Goal: Navigation & Orientation: Find specific page/section

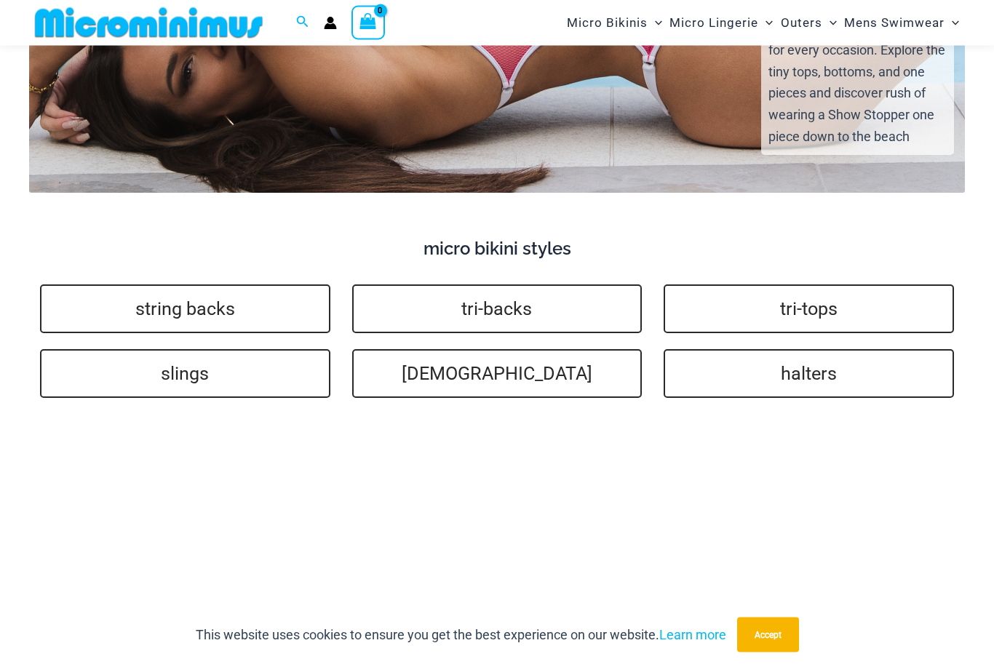
scroll to position [2648, 0]
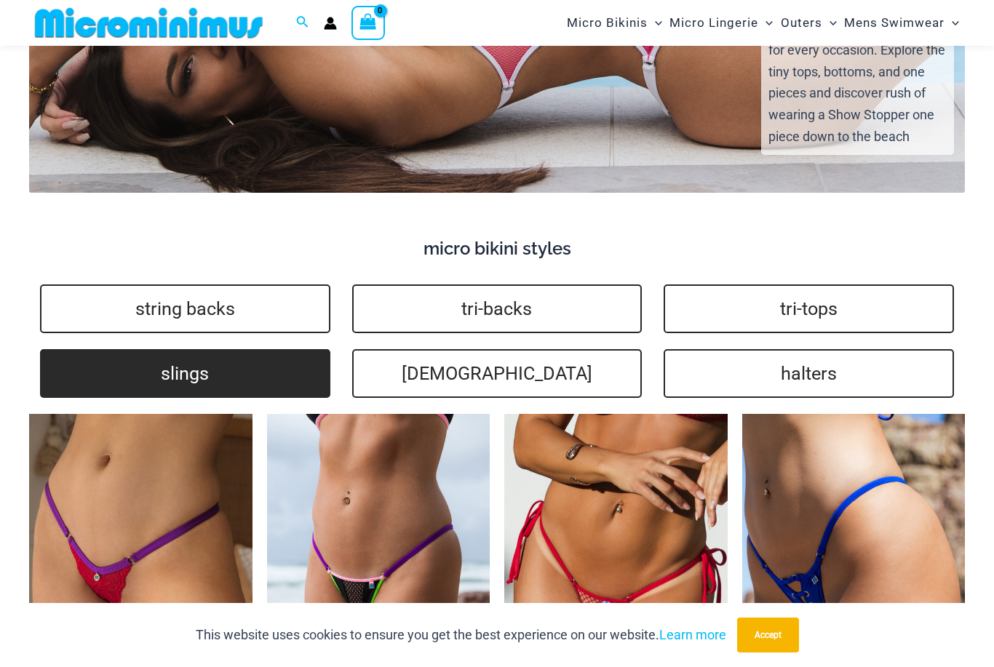
click at [157, 349] on link "slings" at bounding box center [185, 373] width 290 height 49
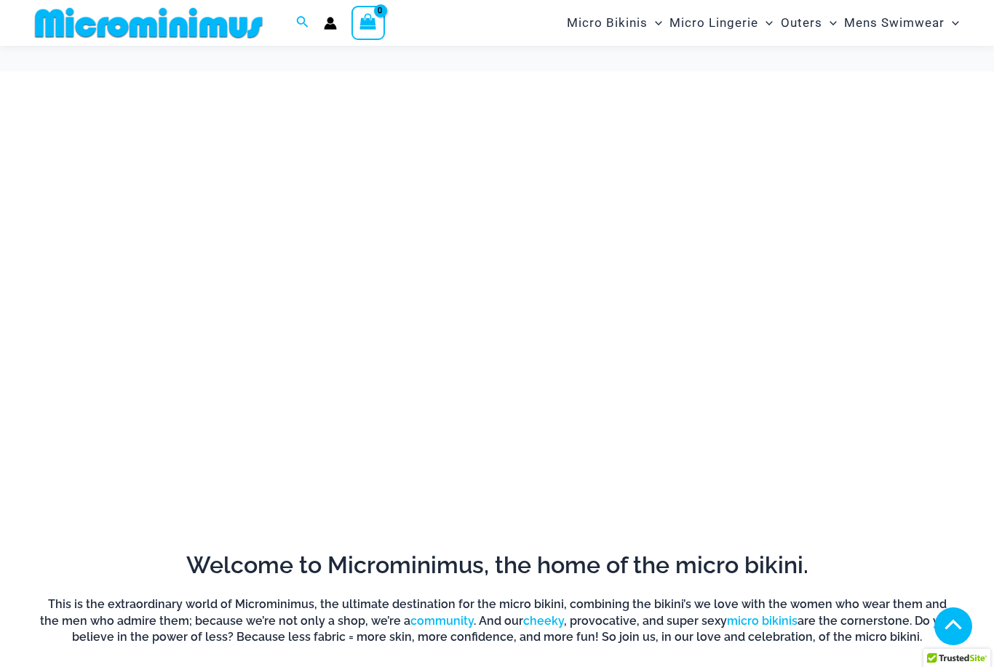
scroll to position [2695, 0]
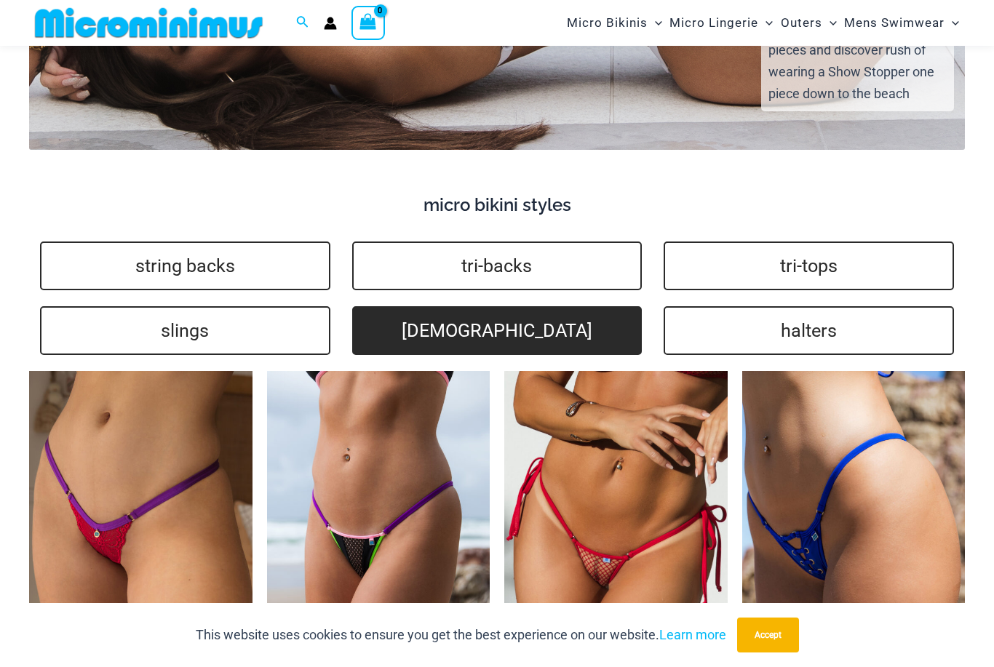
click at [410, 306] on link "[DEMOGRAPHIC_DATA]" at bounding box center [497, 330] width 290 height 49
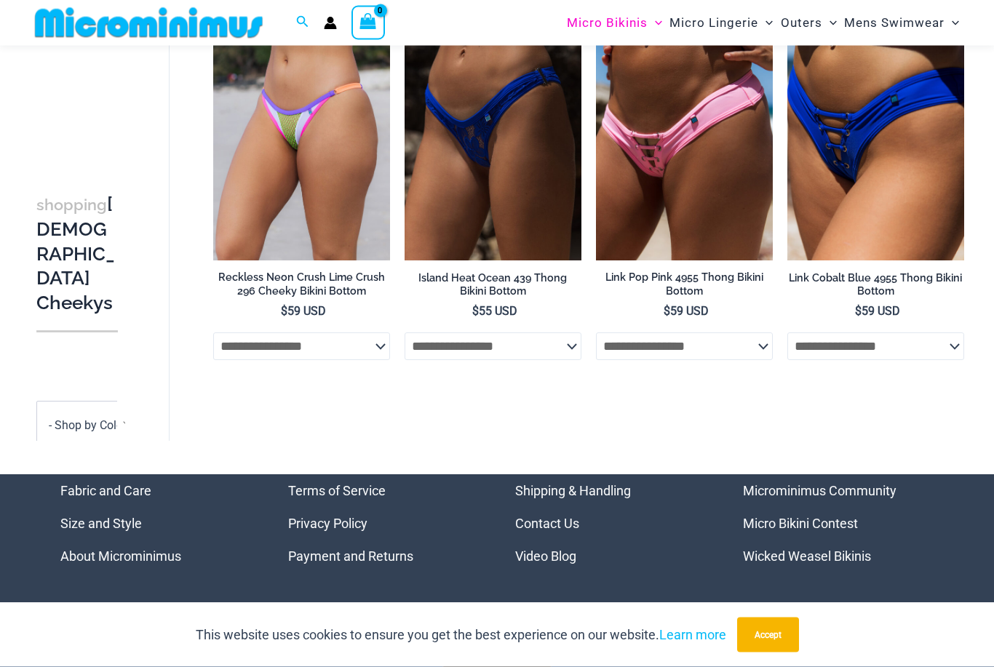
scroll to position [1087, 0]
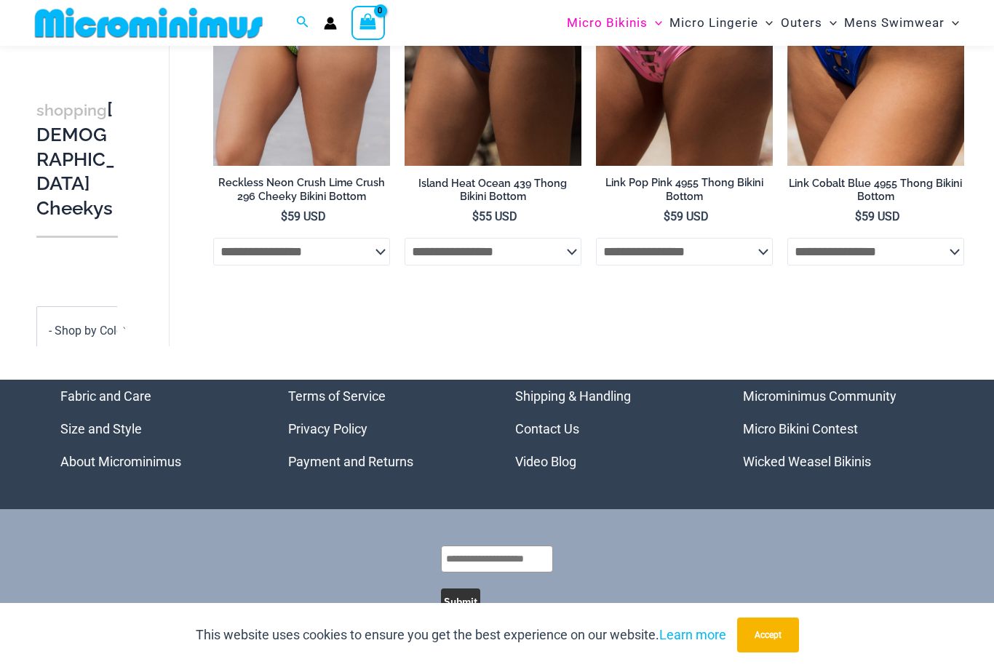
click at [773, 469] on link "Wicked Weasel Bikinis" at bounding box center [807, 461] width 128 height 15
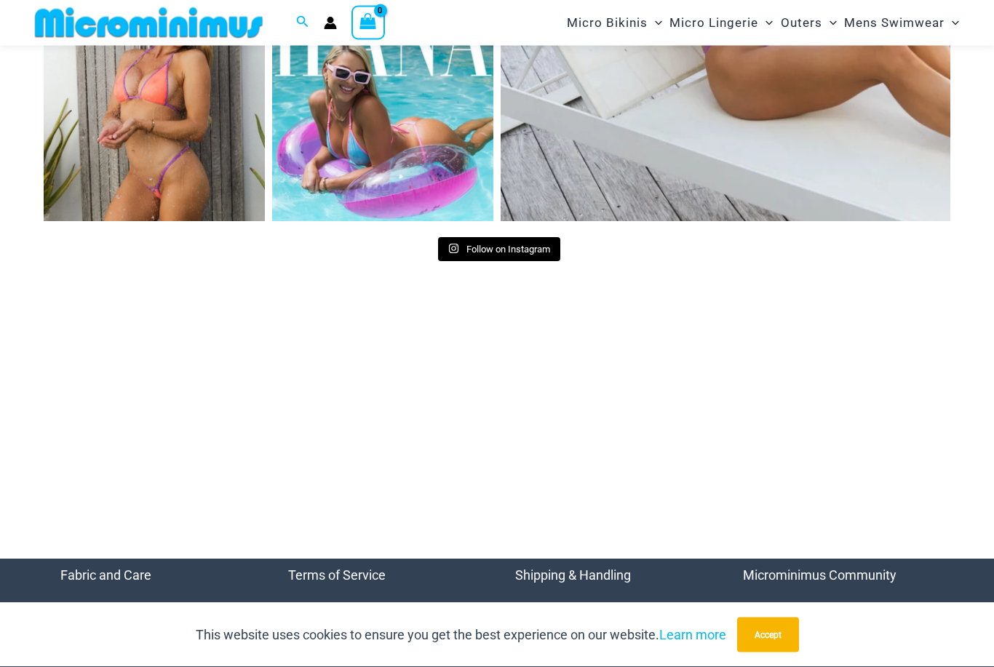
scroll to position [6122, 0]
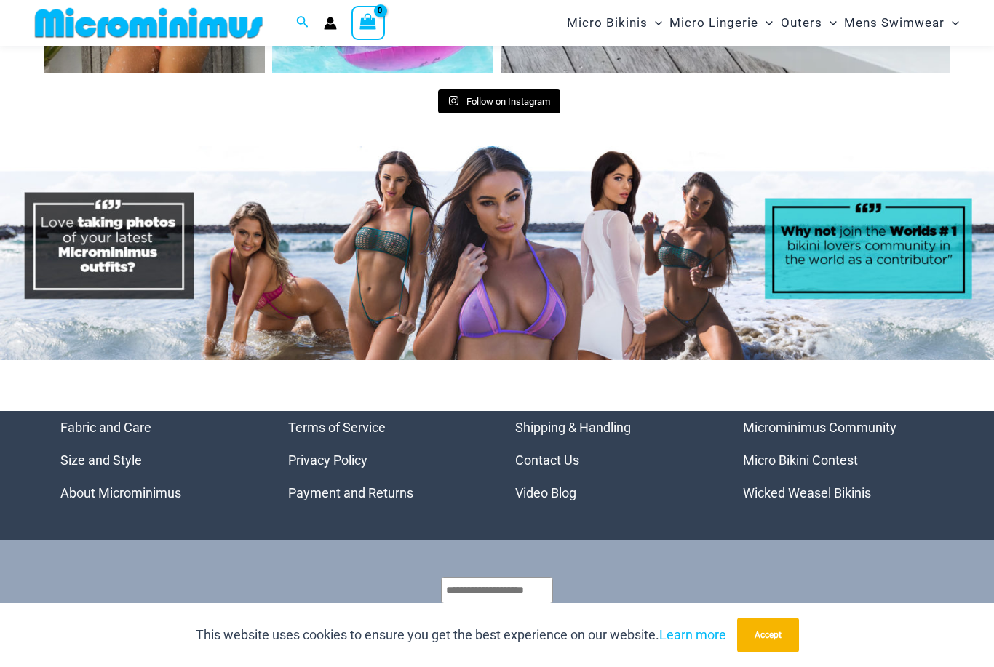
click at [752, 485] on link "Wicked Weasel Bikinis" at bounding box center [807, 492] width 128 height 15
